Goal: Find specific page/section: Find specific page/section

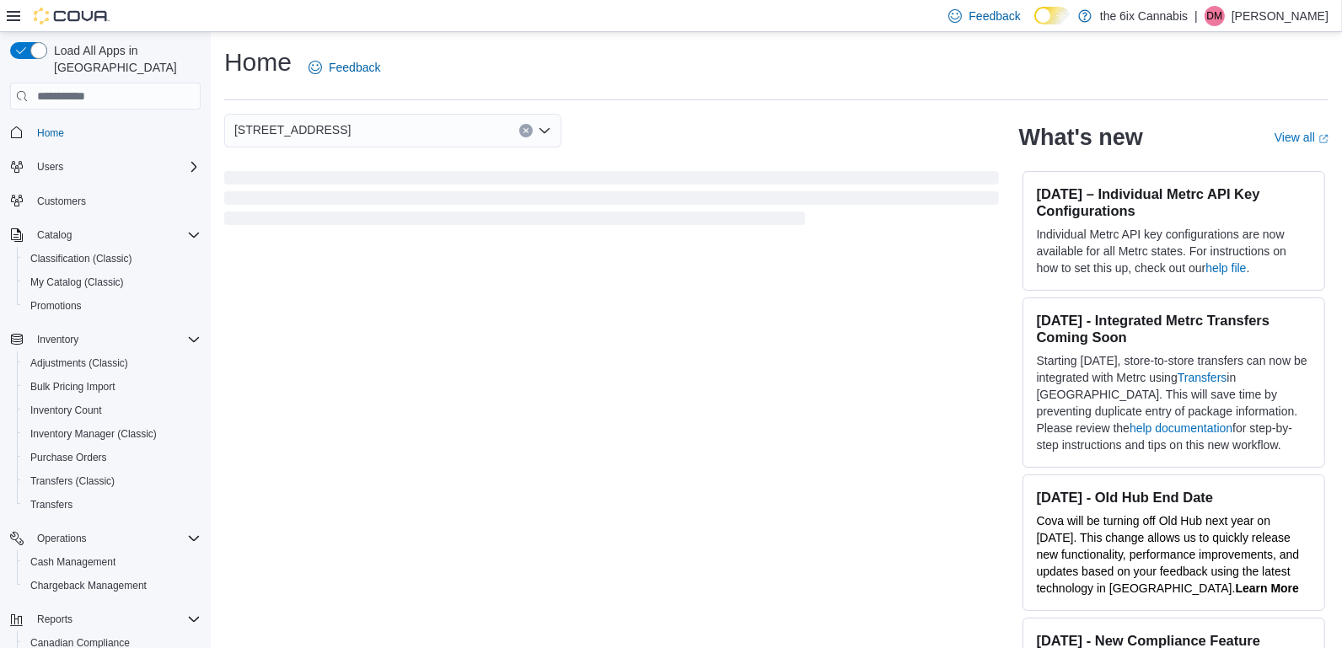
click at [526, 129] on icon "Clear input" at bounding box center [526, 130] width 7 height 7
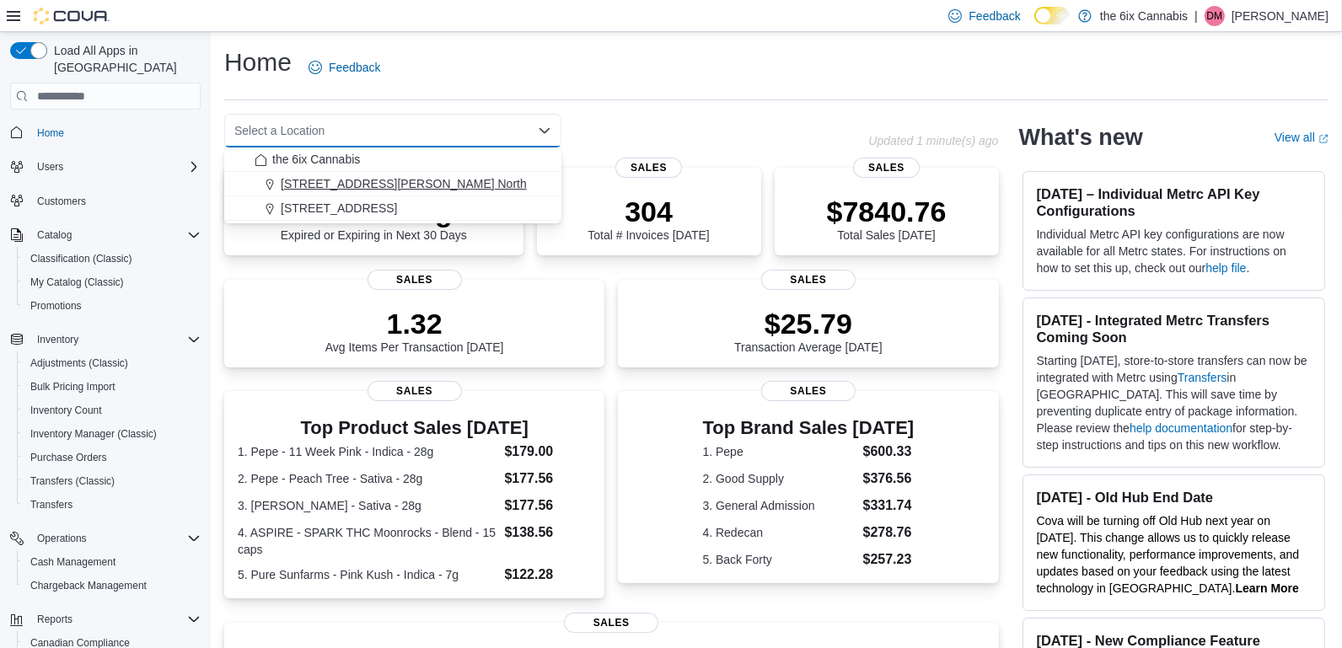
click at [469, 184] on div "[STREET_ADDRESS][PERSON_NAME] North" at bounding box center [403, 183] width 297 height 17
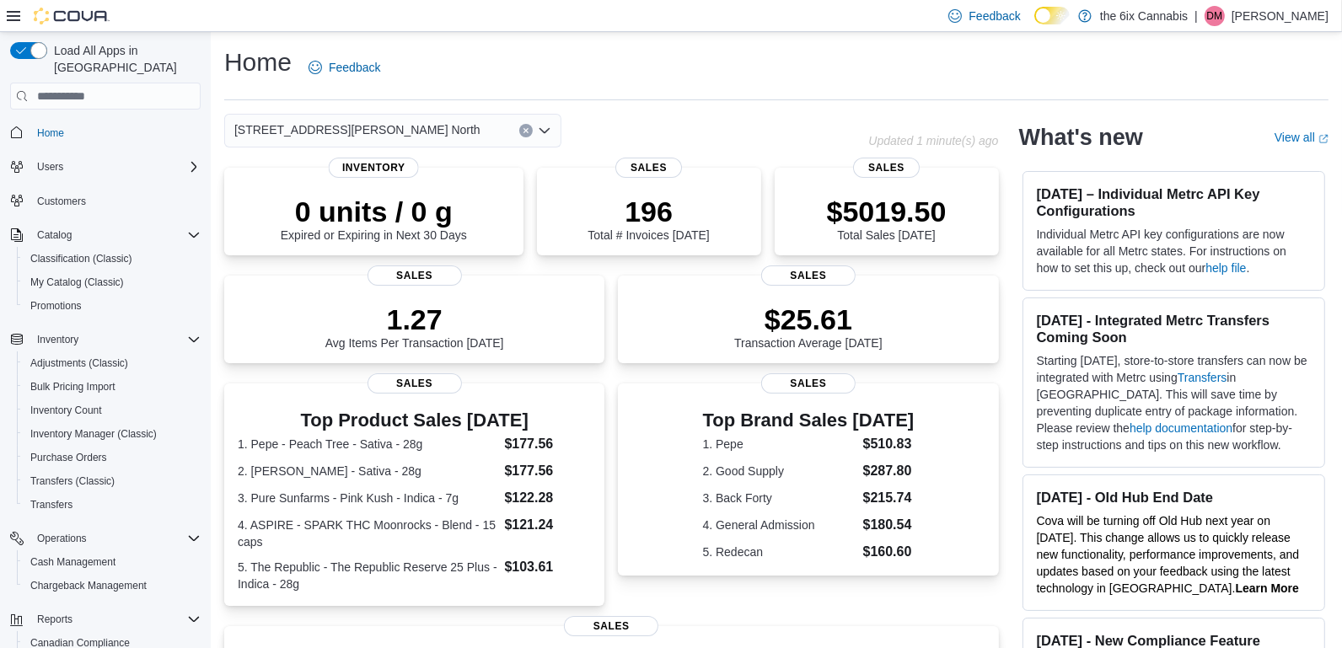
click at [530, 131] on button "Clear input" at bounding box center [525, 130] width 13 height 13
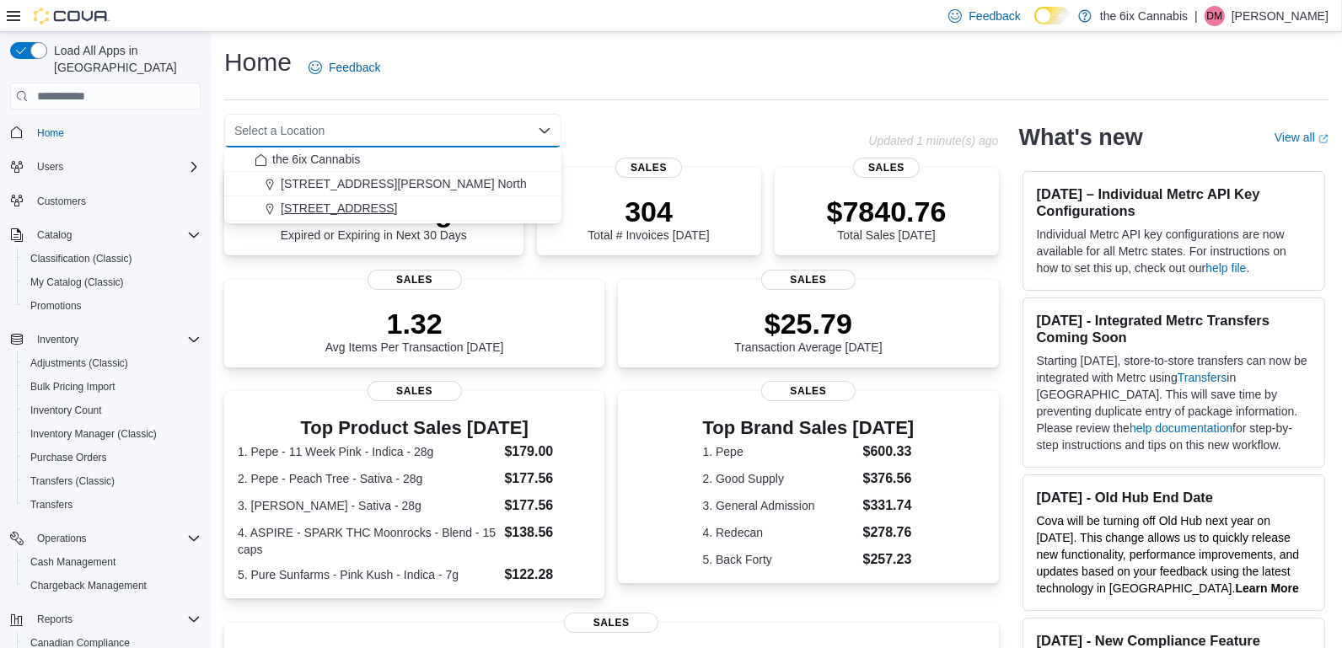
click at [348, 207] on span "[STREET_ADDRESS]" at bounding box center [339, 208] width 116 height 17
